Goal: Navigation & Orientation: Find specific page/section

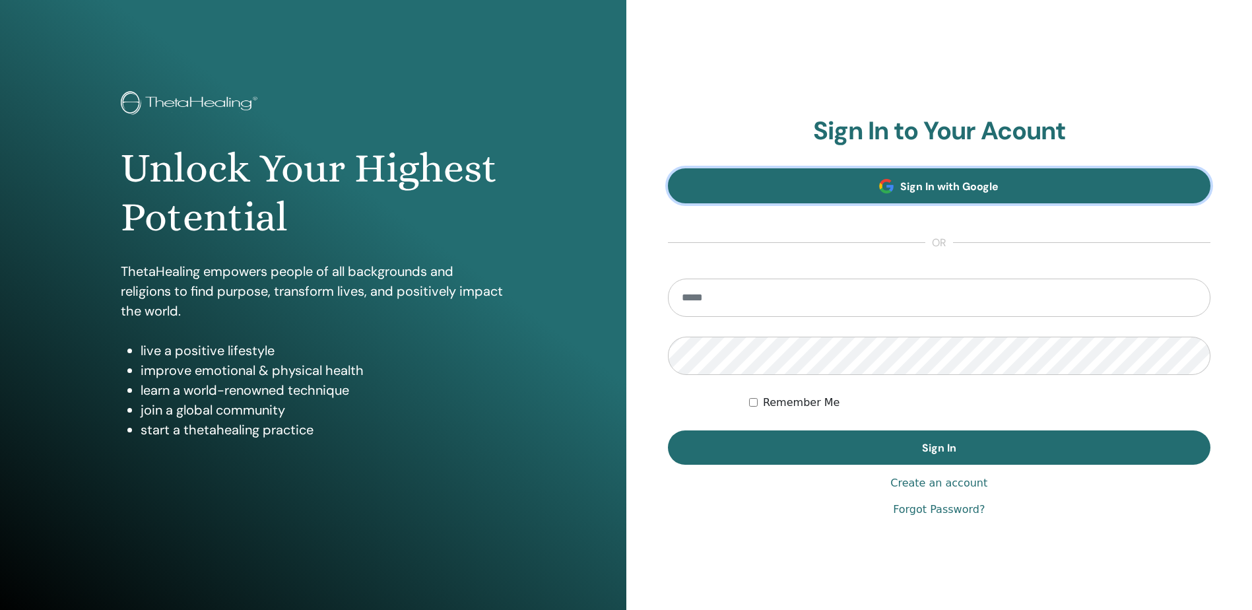
click at [902, 191] on span "Sign In with Google" at bounding box center [950, 187] width 98 height 14
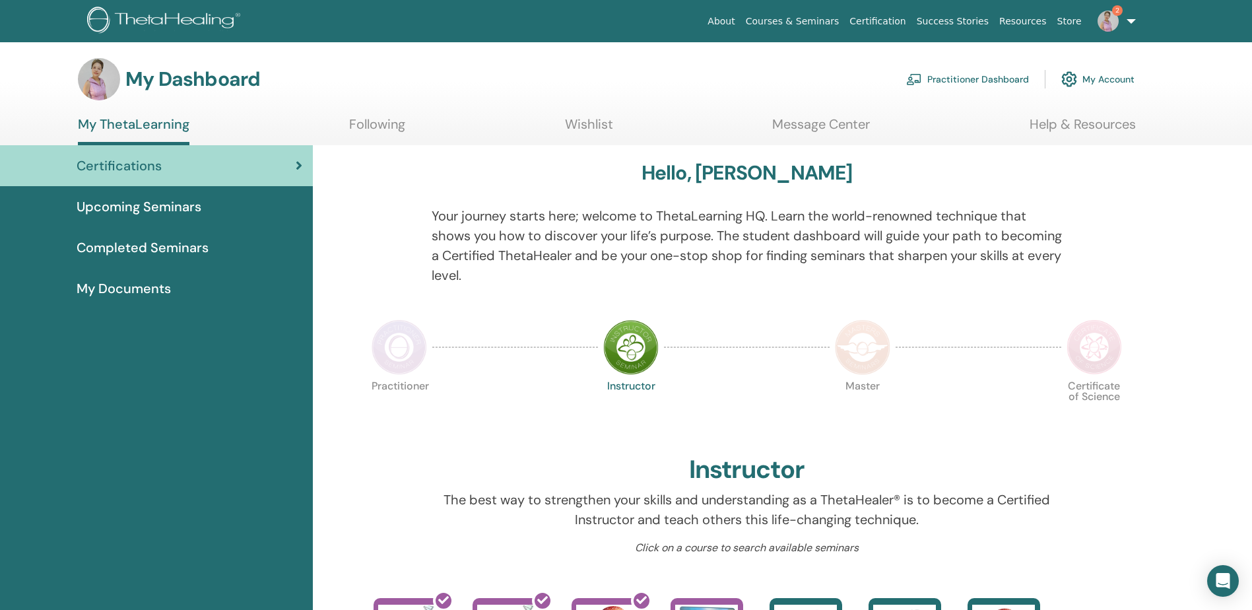
click at [1108, 9] on link "2" at bounding box center [1114, 21] width 54 height 42
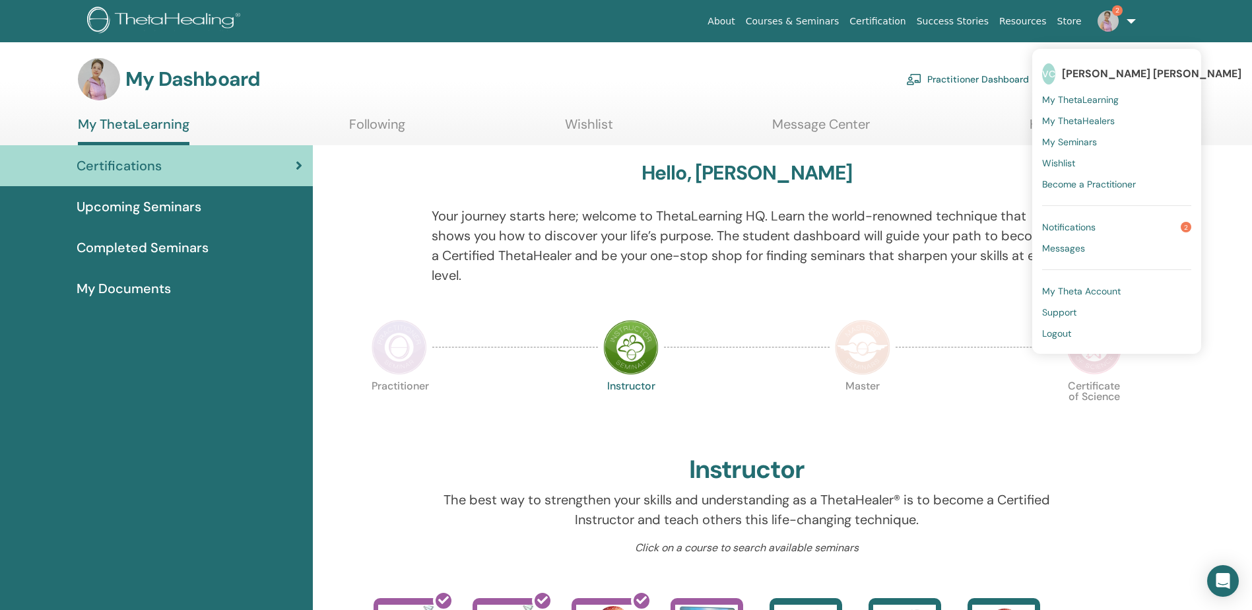
click at [1070, 224] on span "Notifications" at bounding box center [1069, 227] width 53 height 12
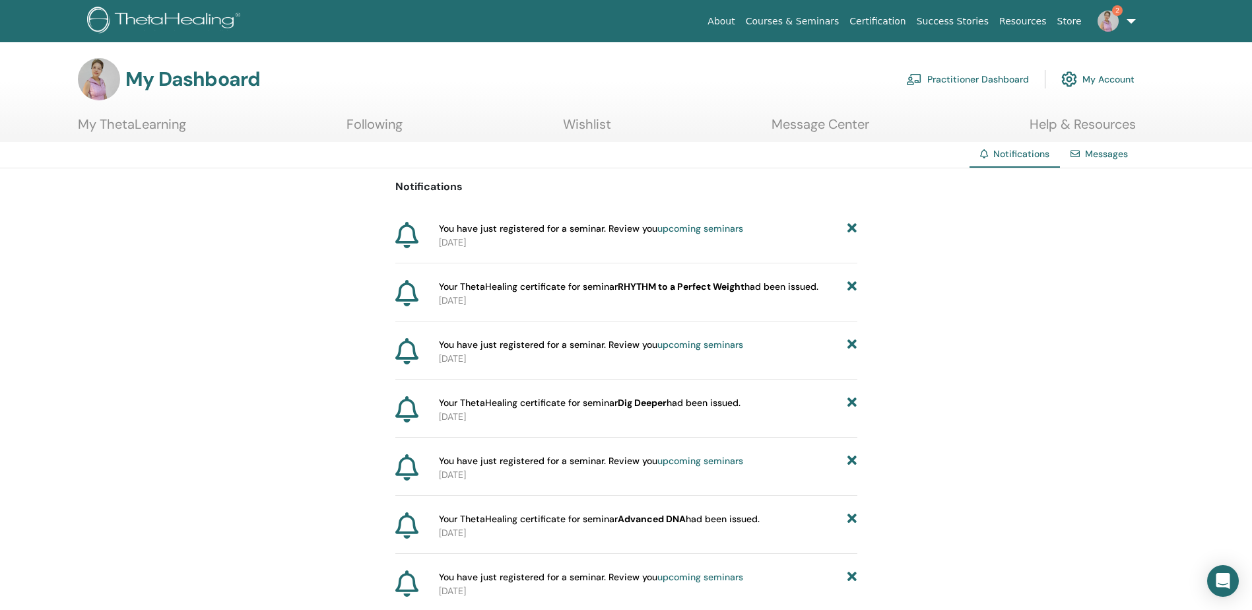
click at [405, 295] on icon at bounding box center [406, 293] width 23 height 26
click at [476, 292] on span "Your ThetaHealing certificate for seminar RHYTHM to a Perfect Weight had been i…" at bounding box center [629, 287] width 380 height 14
click at [638, 289] on b "RHYTHM to a Perfect Weight" at bounding box center [681, 287] width 127 height 12
click at [467, 306] on p "[DATE]" at bounding box center [648, 301] width 419 height 14
click at [718, 228] on link "upcoming seminars" at bounding box center [701, 228] width 86 height 12
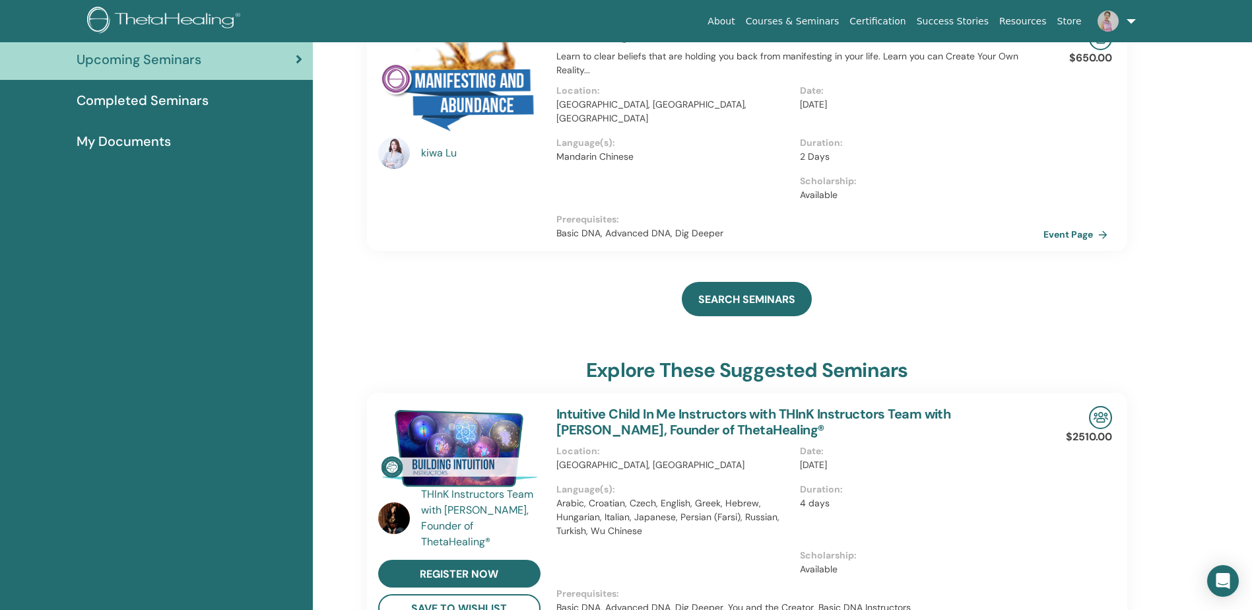
scroll to position [167, 0]
